Goal: Transaction & Acquisition: Obtain resource

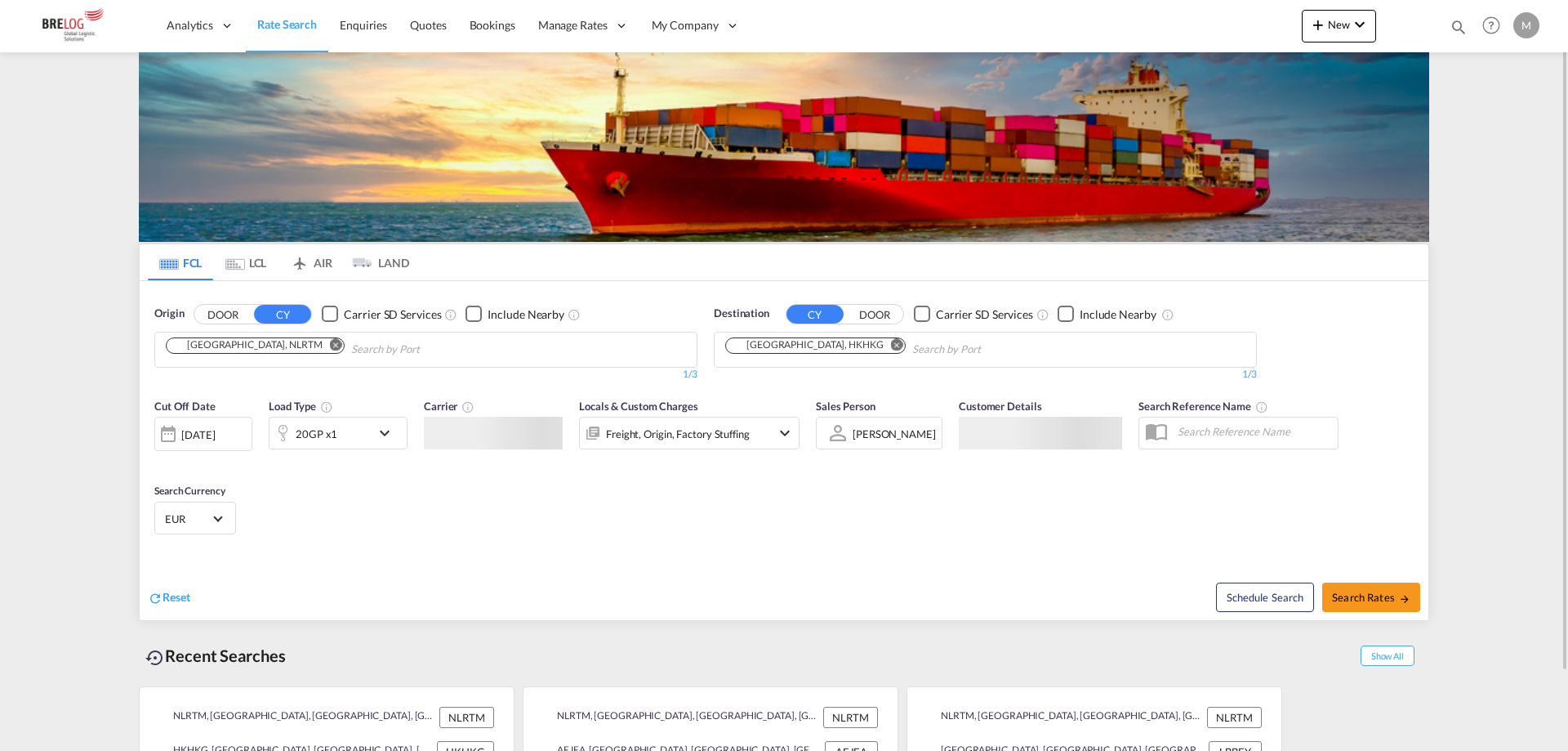
click at [358, 350] on input "Chips input." at bounding box center [429, 350] width 155 height 26
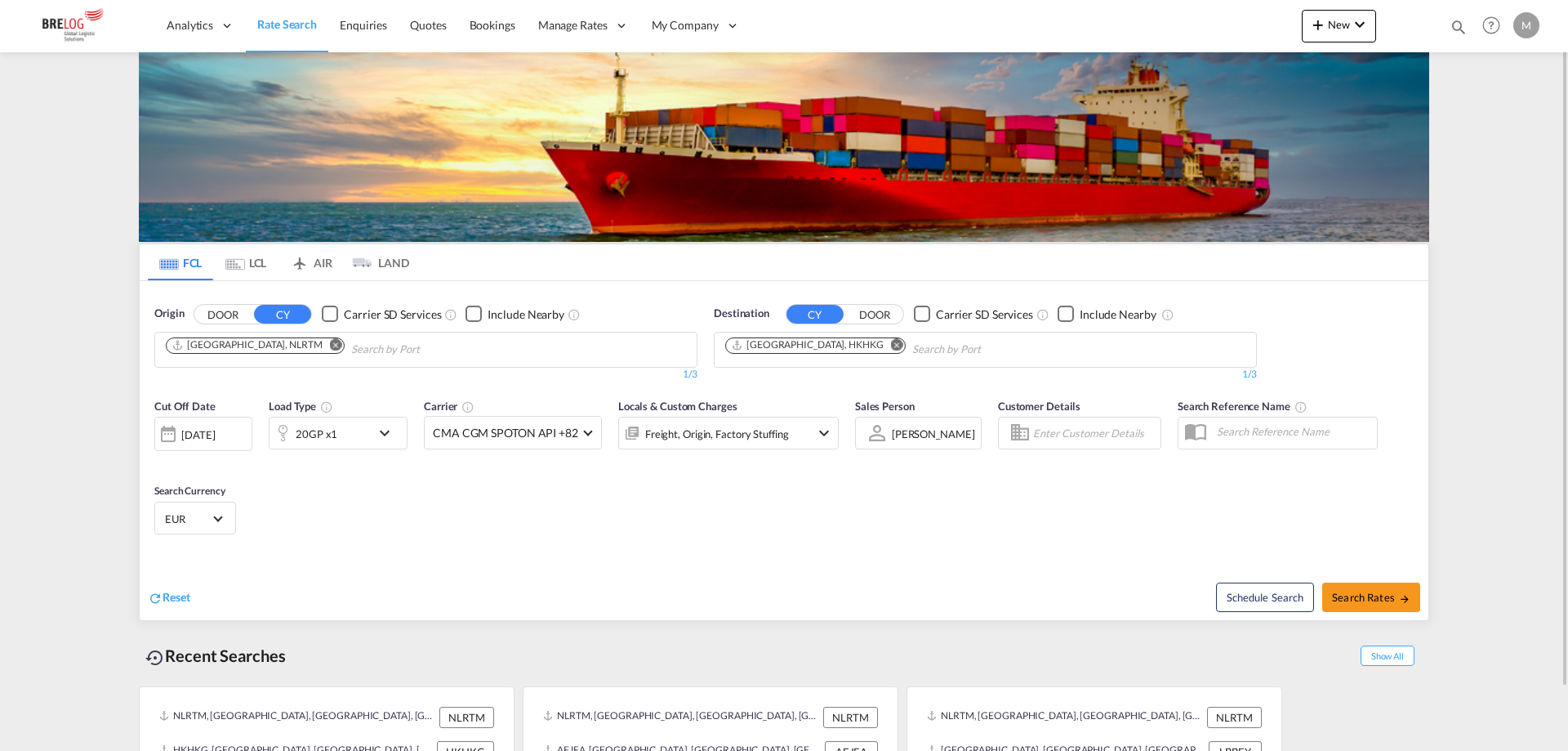
click at [330, 346] on md-icon "Remove" at bounding box center [336, 344] width 12 height 12
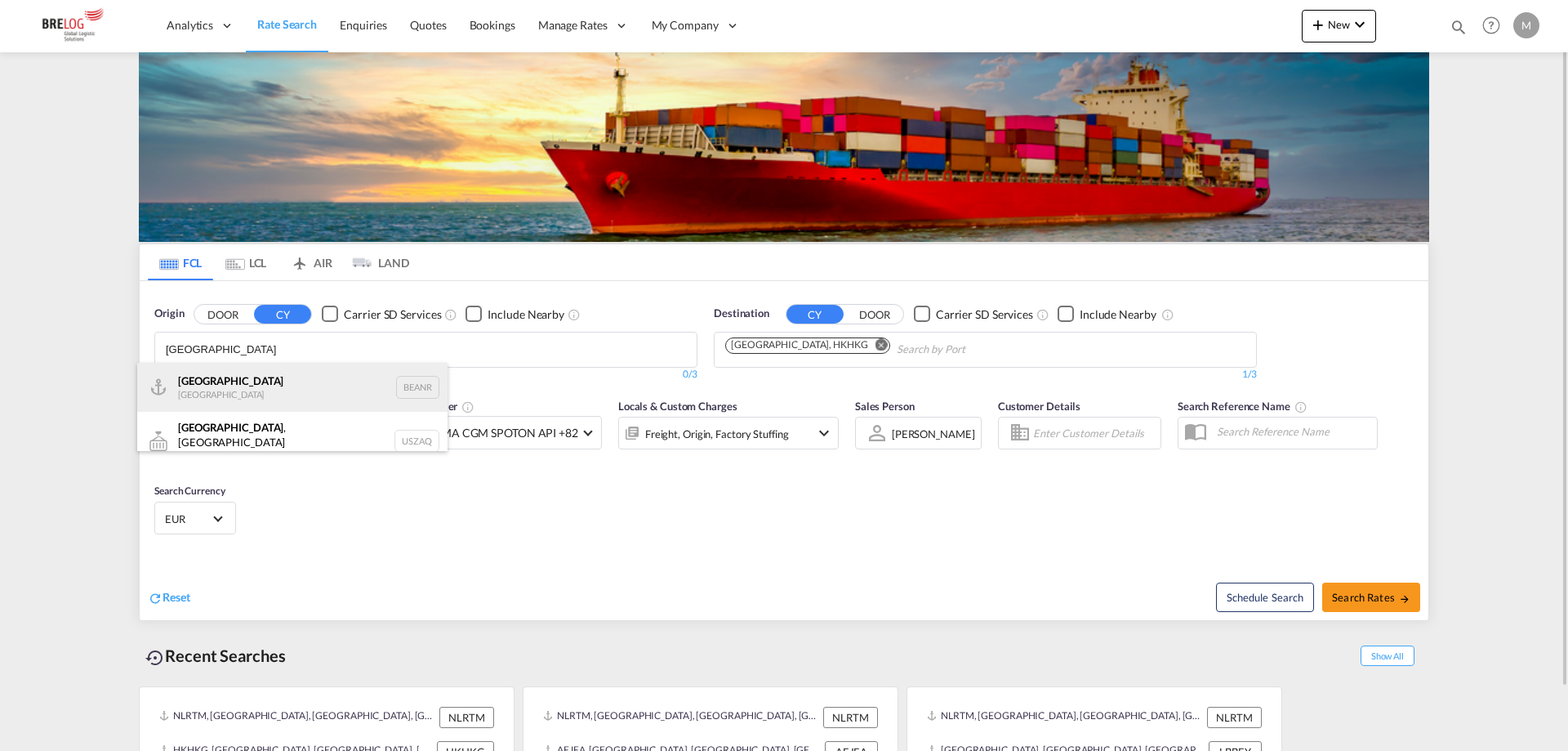
type input "[GEOGRAPHIC_DATA]"
click at [241, 379] on div "Antwerp [GEOGRAPHIC_DATA] BEANR" at bounding box center [292, 387] width 310 height 49
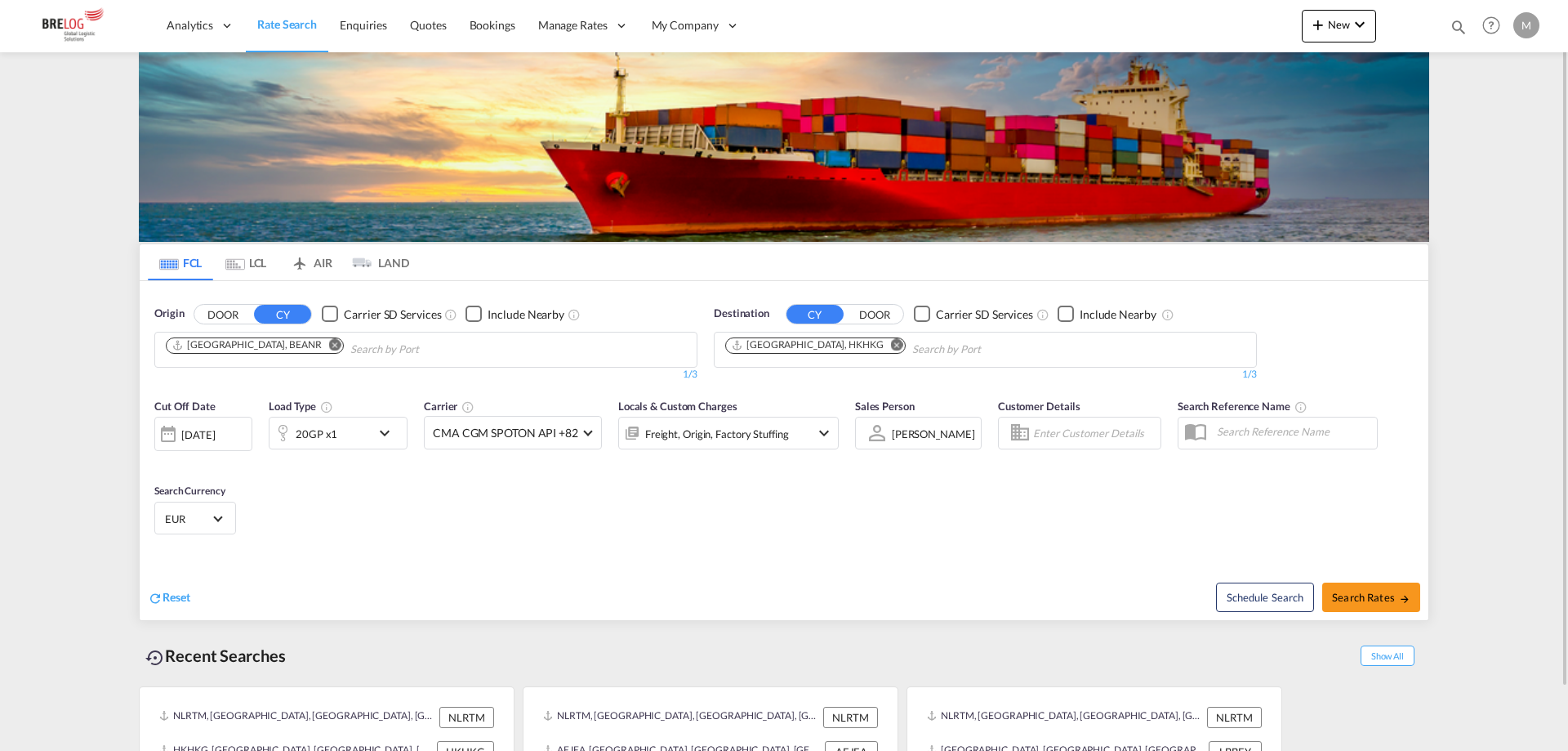
click at [892, 343] on md-icon "Remove" at bounding box center [897, 344] width 12 height 12
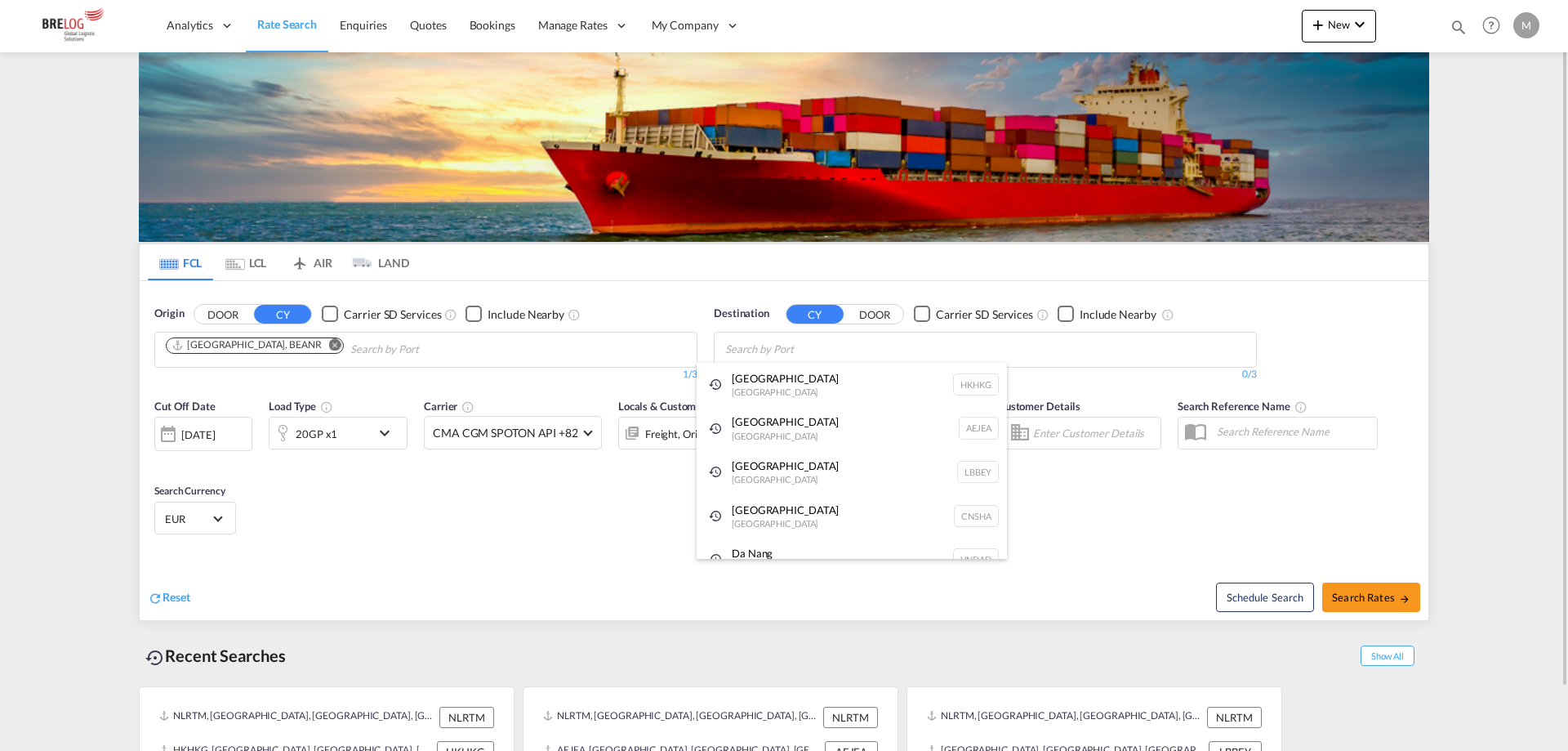
paste input "[GEOGRAPHIC_DATA]"
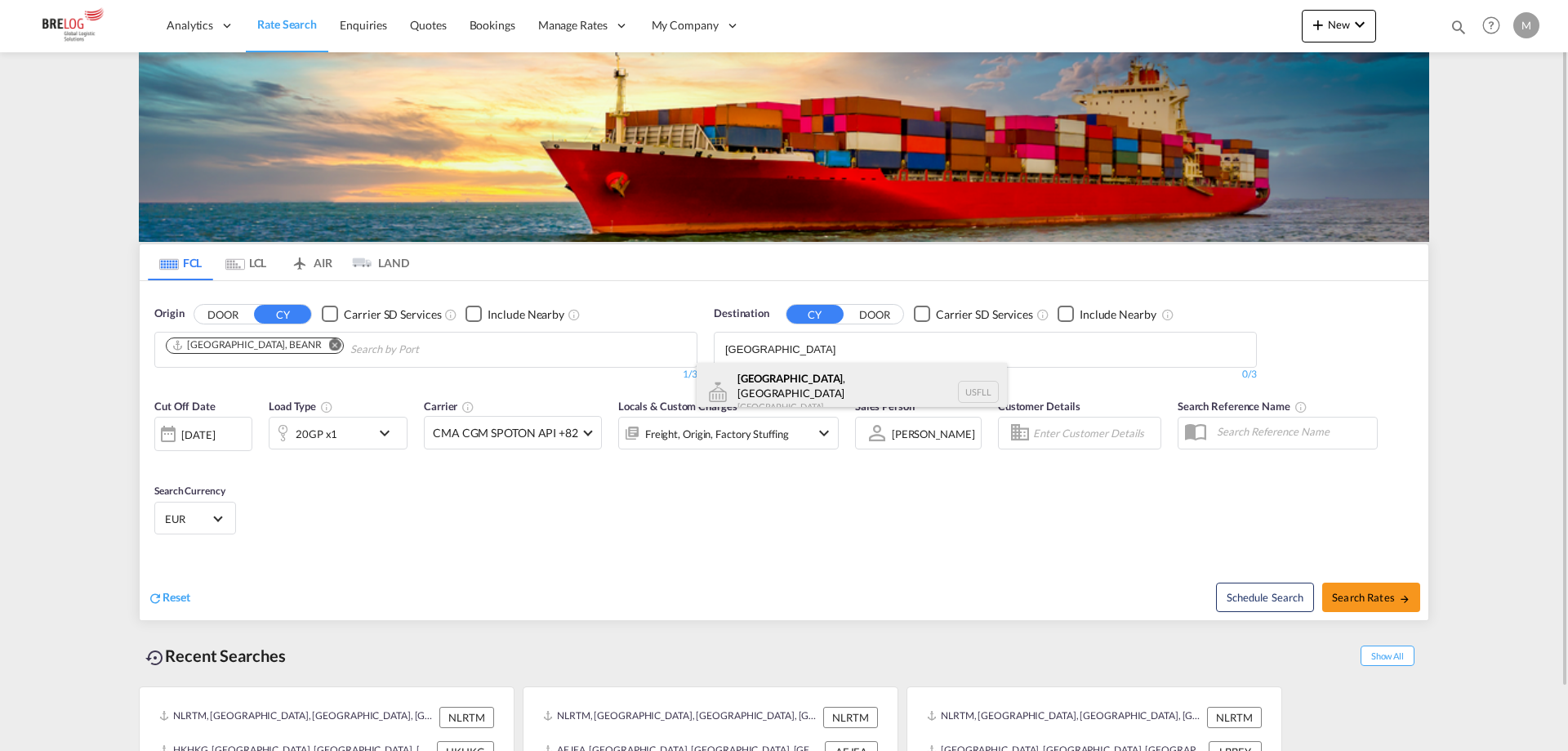
type input "[GEOGRAPHIC_DATA]"
click at [805, 382] on div "[GEOGRAPHIC_DATA] , [GEOGRAPHIC_DATA] [GEOGRAPHIC_DATA] USFLL" at bounding box center [851, 392] width 310 height 59
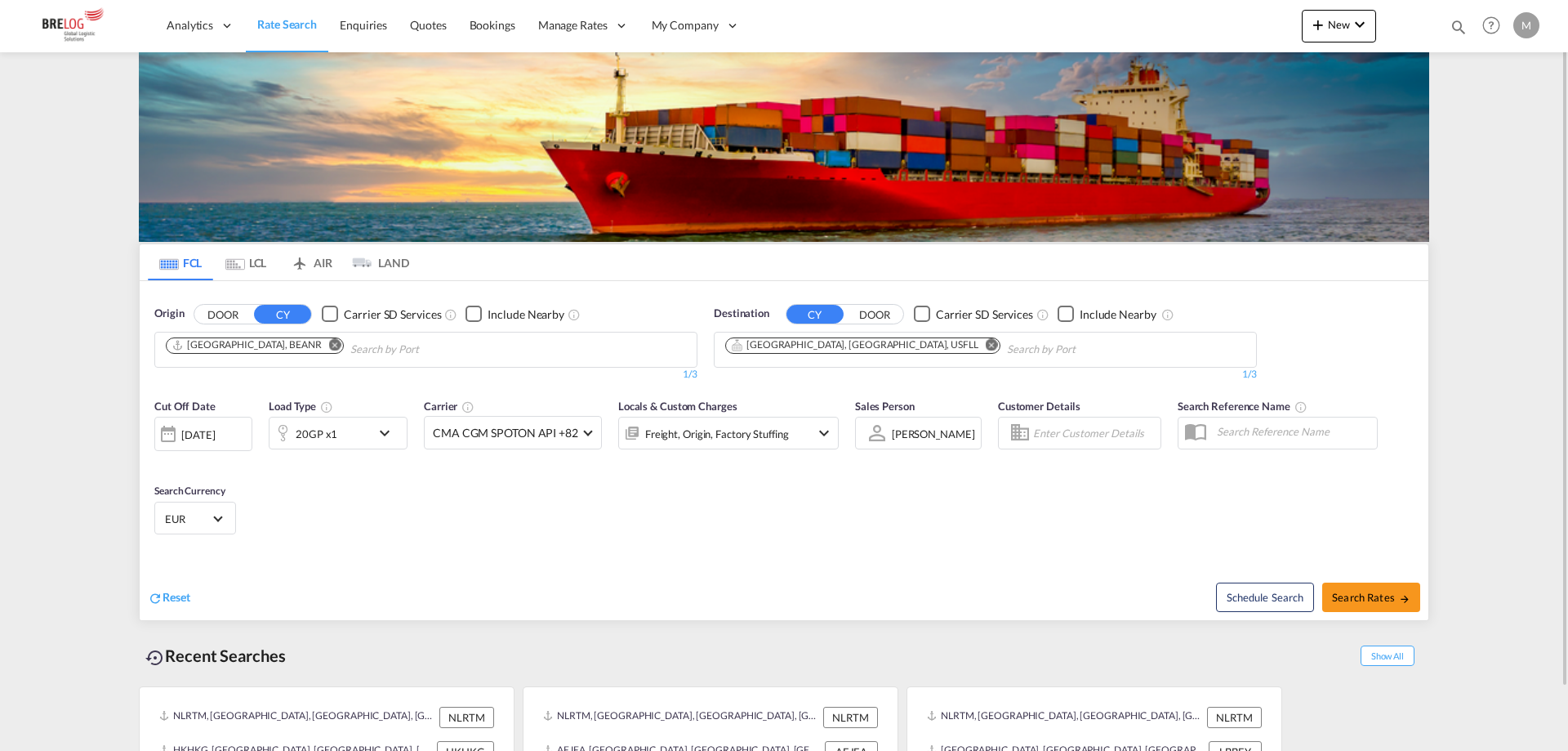
click at [391, 437] on md-icon "icon-chevron-down" at bounding box center [389, 433] width 28 height 20
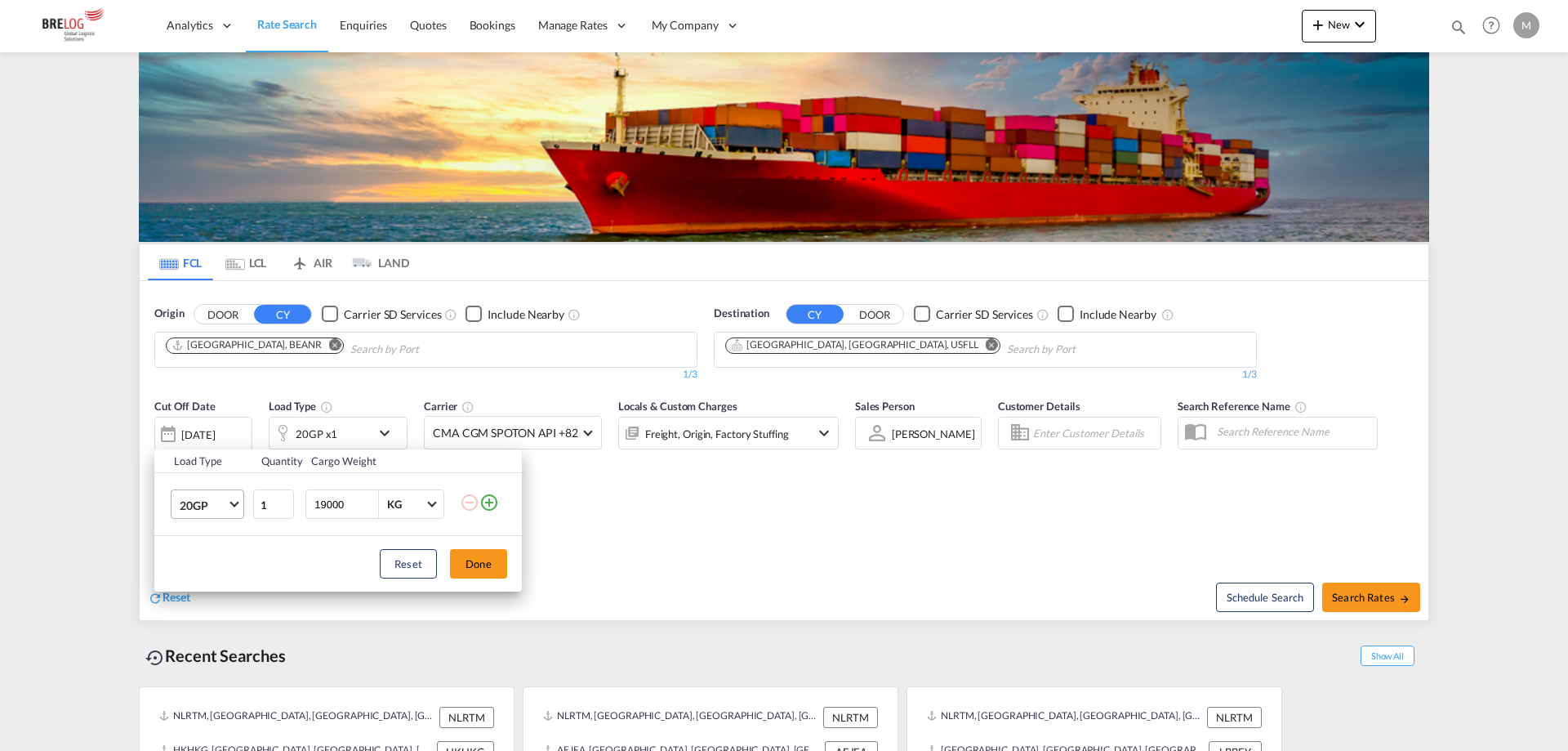
click at [228, 509] on md-select-value "20GP" at bounding box center [210, 505] width 65 height 28
click at [227, 587] on md-option "40HC" at bounding box center [222, 582] width 111 height 39
click at [469, 556] on button "Done" at bounding box center [478, 564] width 57 height 30
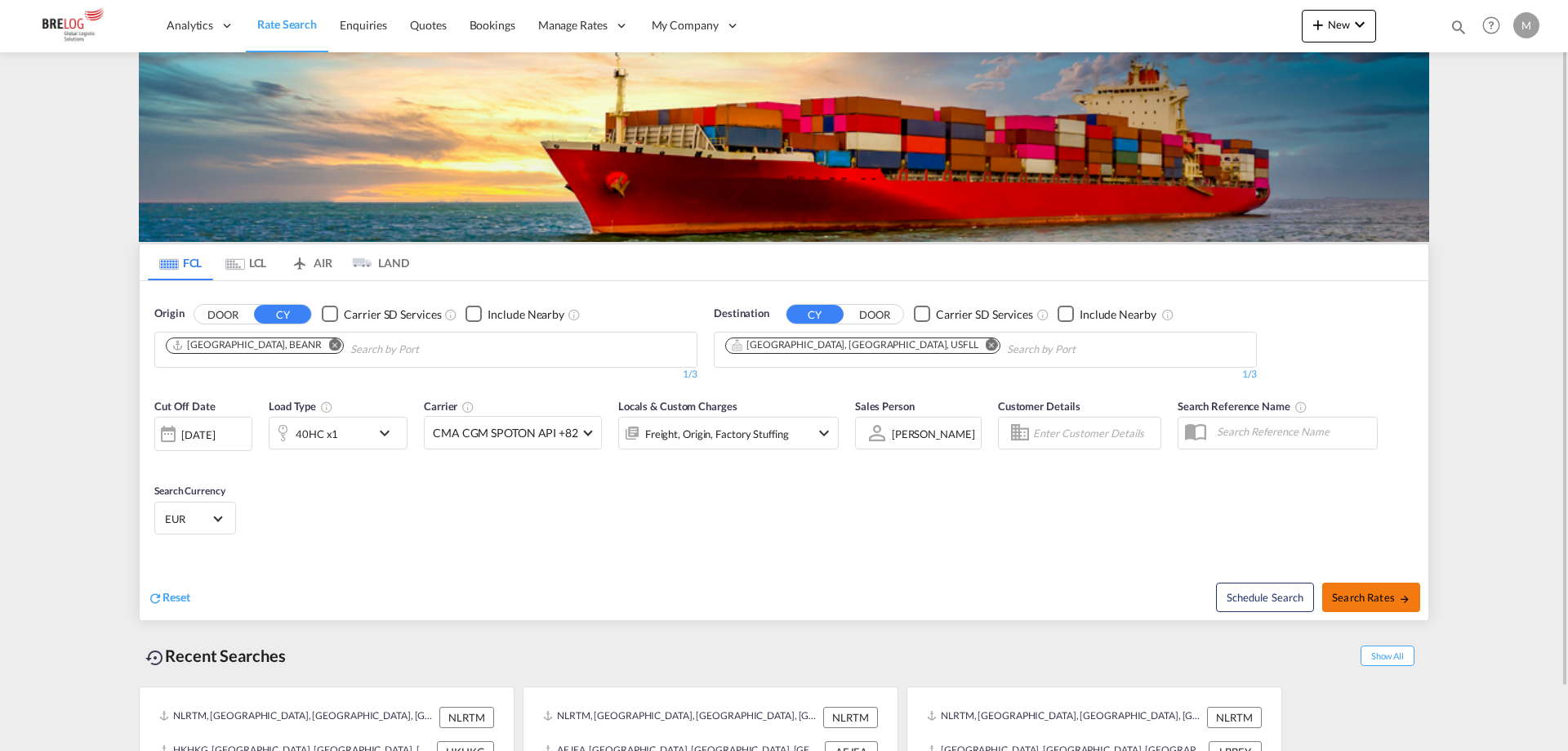
click at [1403, 595] on md-icon "icon-arrow-right" at bounding box center [1405, 599] width 12 height 12
type input "BEANR to USFLL / [DATE]"
